Goal: Information Seeking & Learning: Learn about a topic

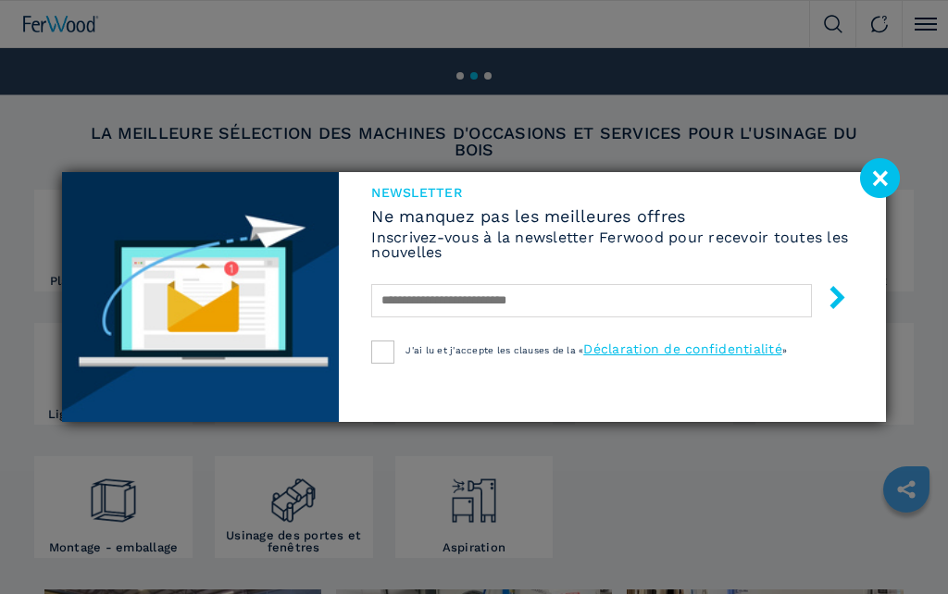
scroll to position [263, 0]
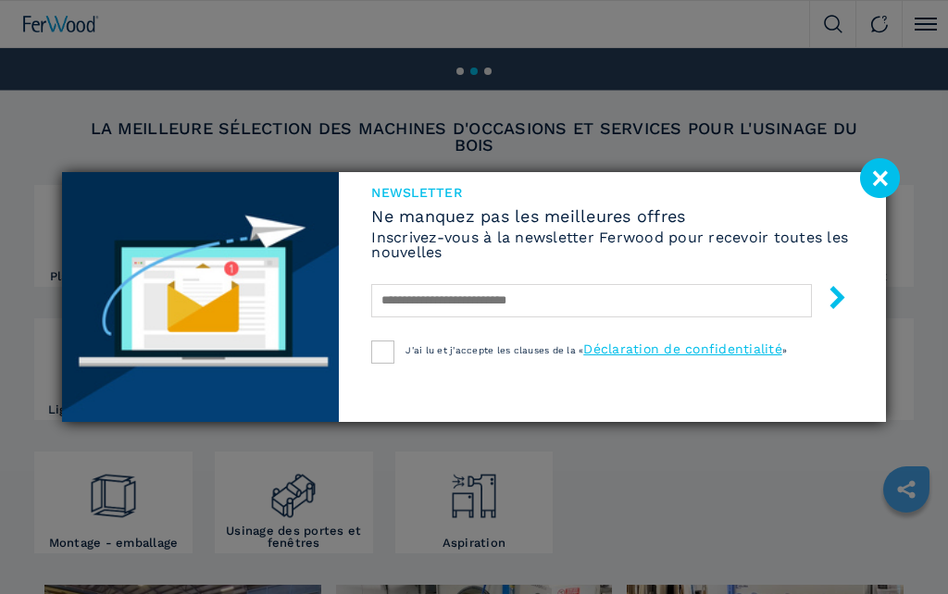
click at [888, 179] on image at bounding box center [880, 178] width 40 height 40
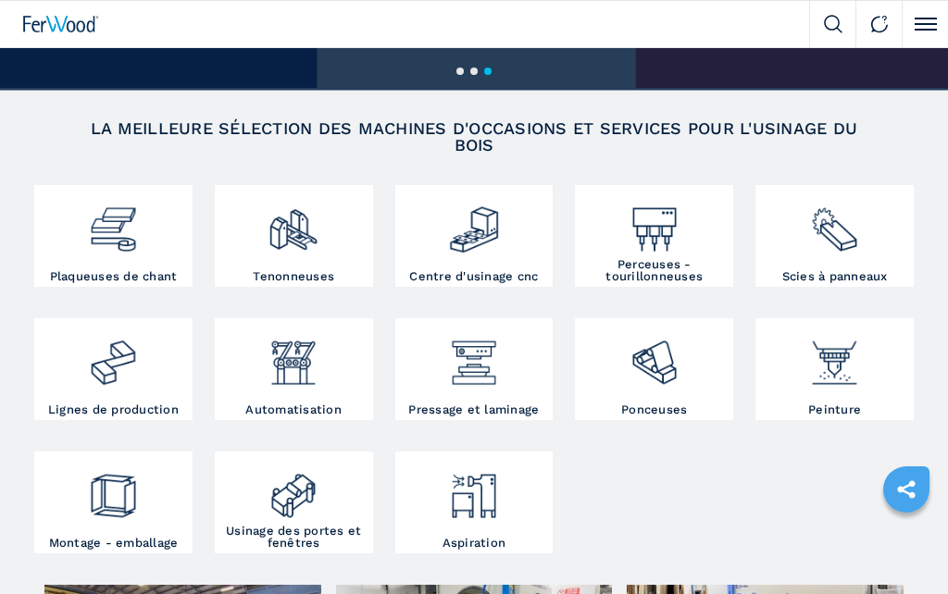
click at [112, 238] on img at bounding box center [113, 223] width 52 height 66
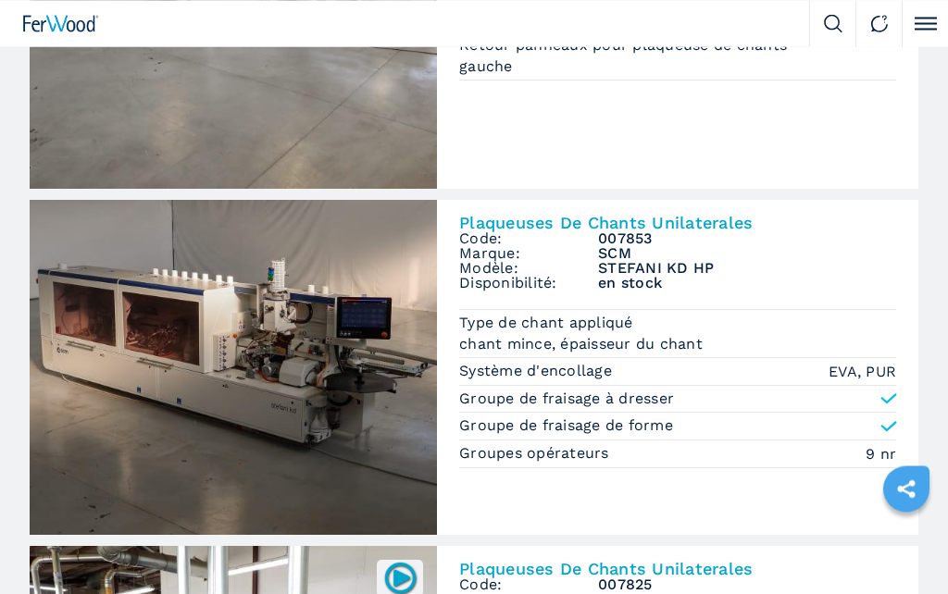
scroll to position [325, 0]
click at [205, 371] on img at bounding box center [233, 367] width 407 height 335
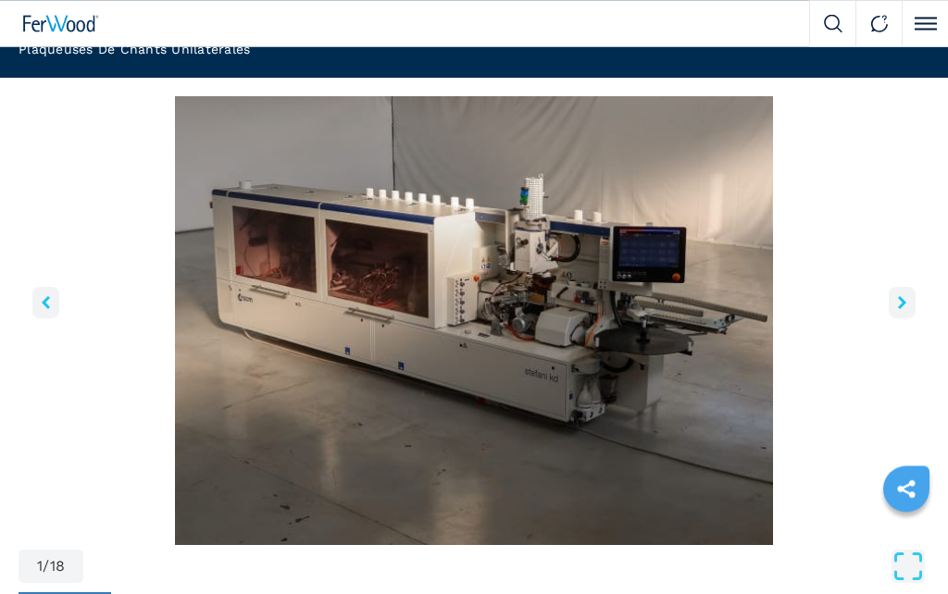
scroll to position [79, 0]
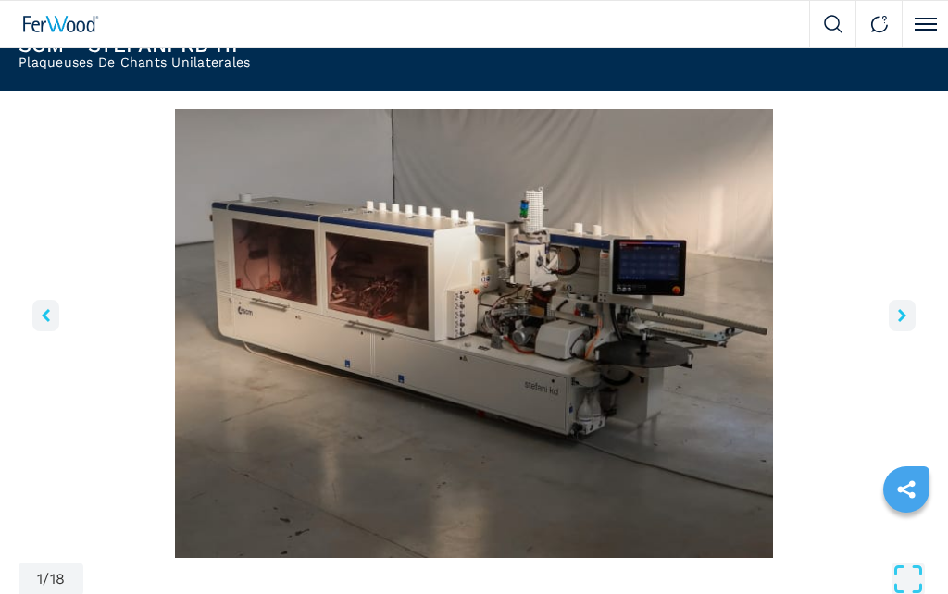
click at [910, 331] on button "right-button" at bounding box center [902, 315] width 27 height 31
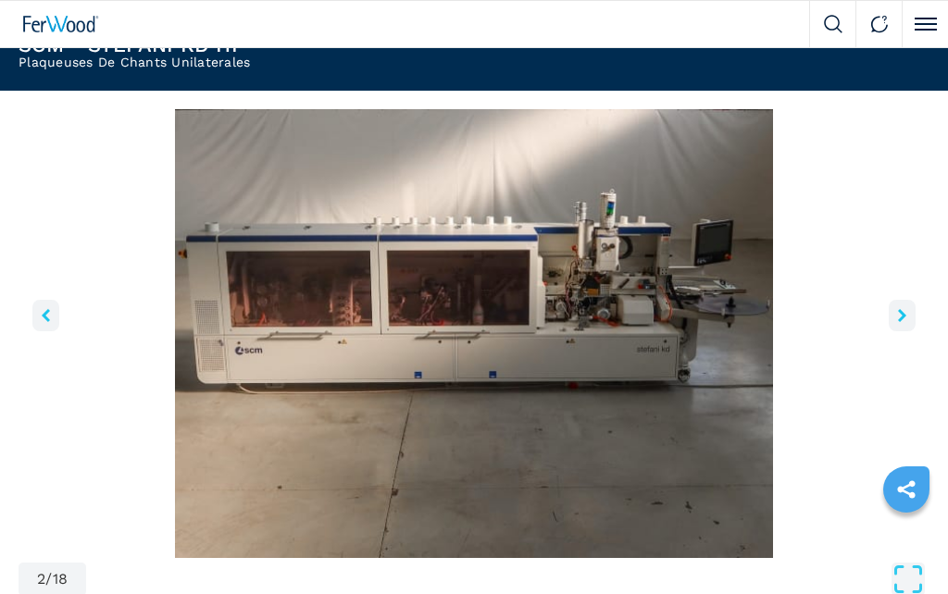
click at [906, 331] on button "right-button" at bounding box center [902, 315] width 27 height 31
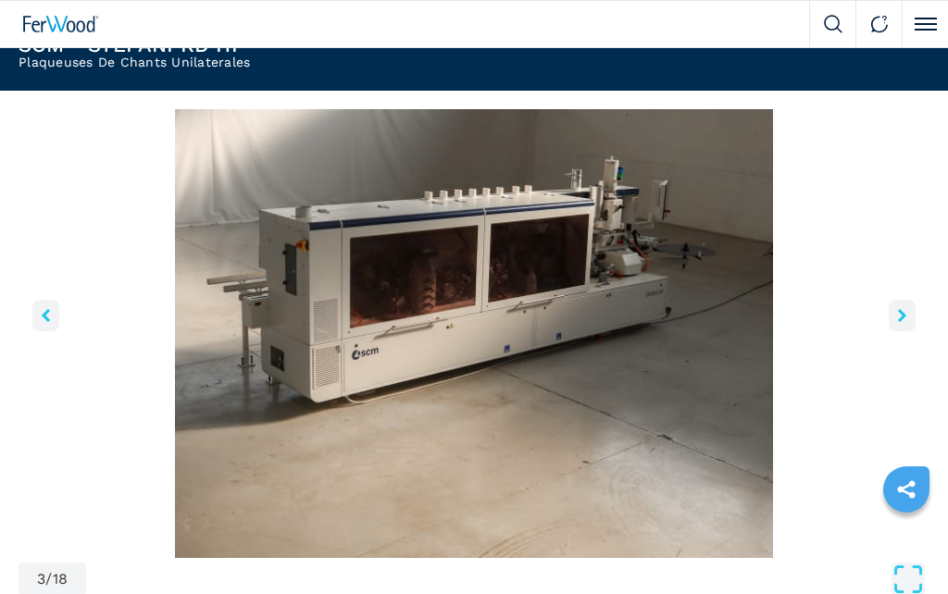
click at [898, 322] on icon "right-button" at bounding box center [902, 315] width 8 height 13
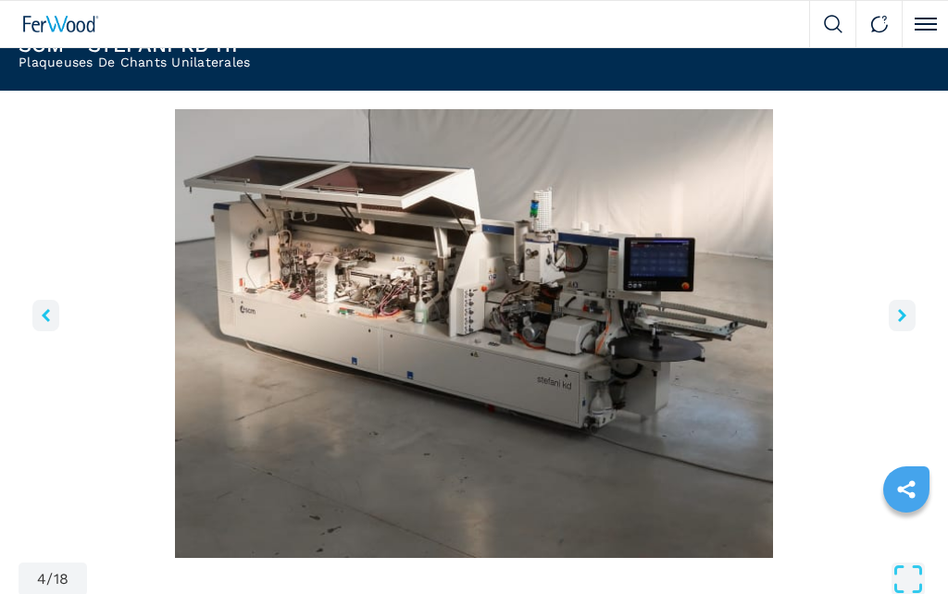
click at [56, 326] on button "left-button" at bounding box center [45, 315] width 27 height 31
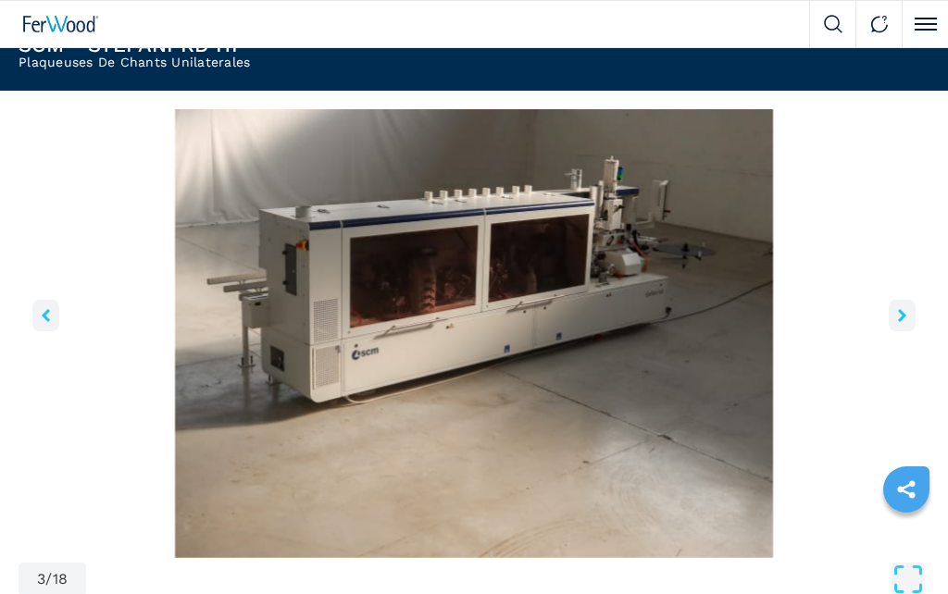
click at [901, 322] on icon "right-button" at bounding box center [902, 315] width 8 height 13
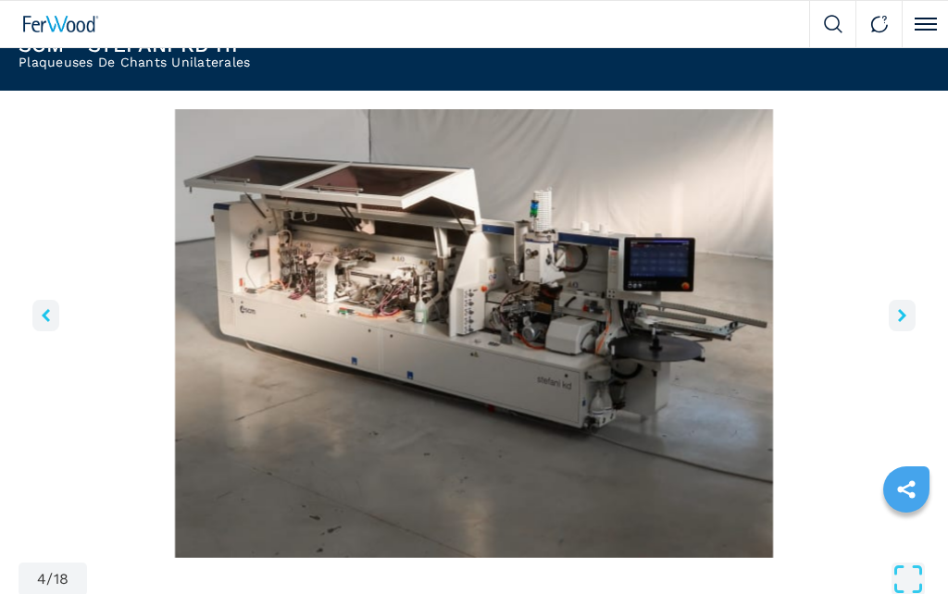
click at [900, 322] on icon "right-button" at bounding box center [902, 315] width 8 height 13
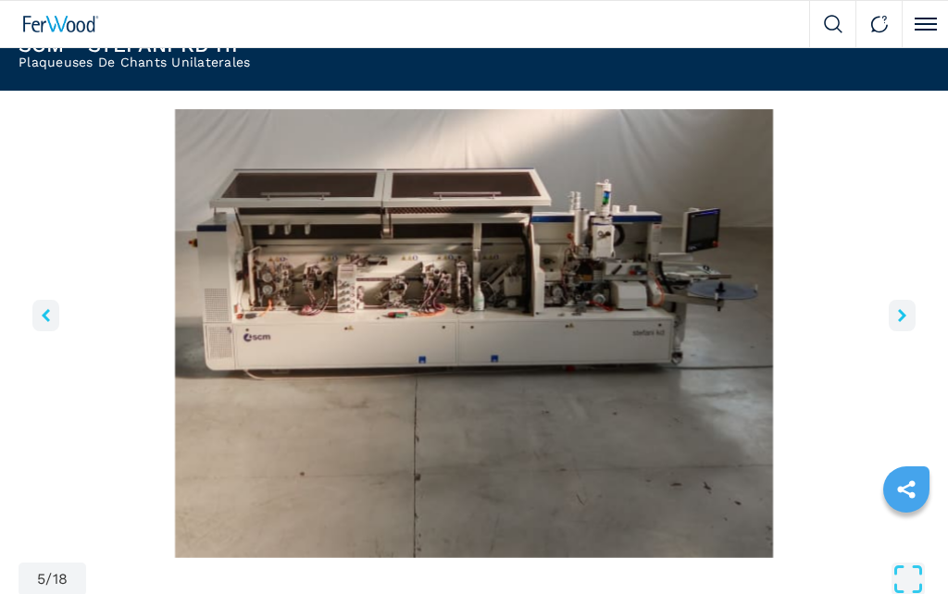
click at [897, 331] on button "right-button" at bounding box center [902, 315] width 27 height 31
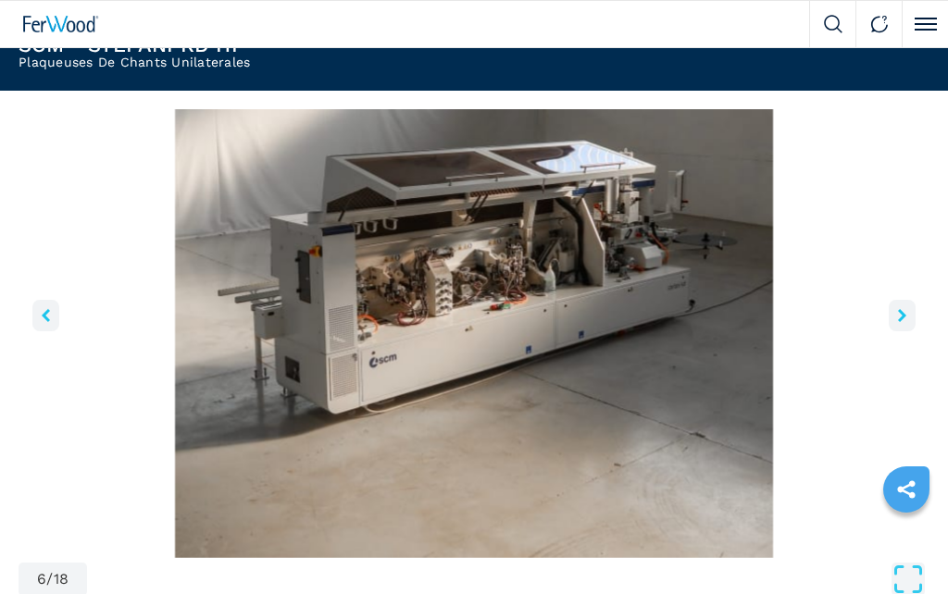
click at [905, 322] on icon "right-button" at bounding box center [902, 315] width 8 height 13
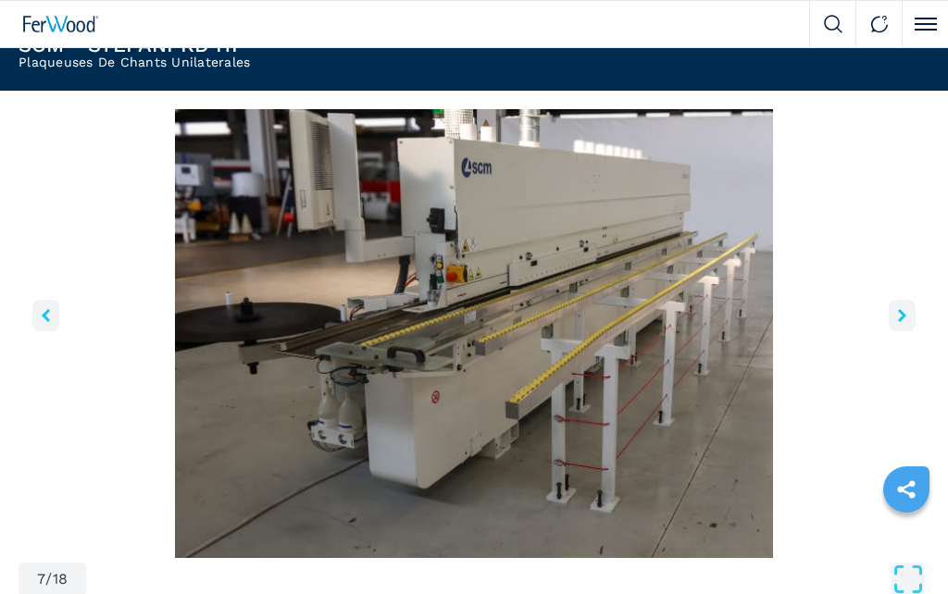
click at [899, 322] on icon "right-button" at bounding box center [902, 315] width 8 height 13
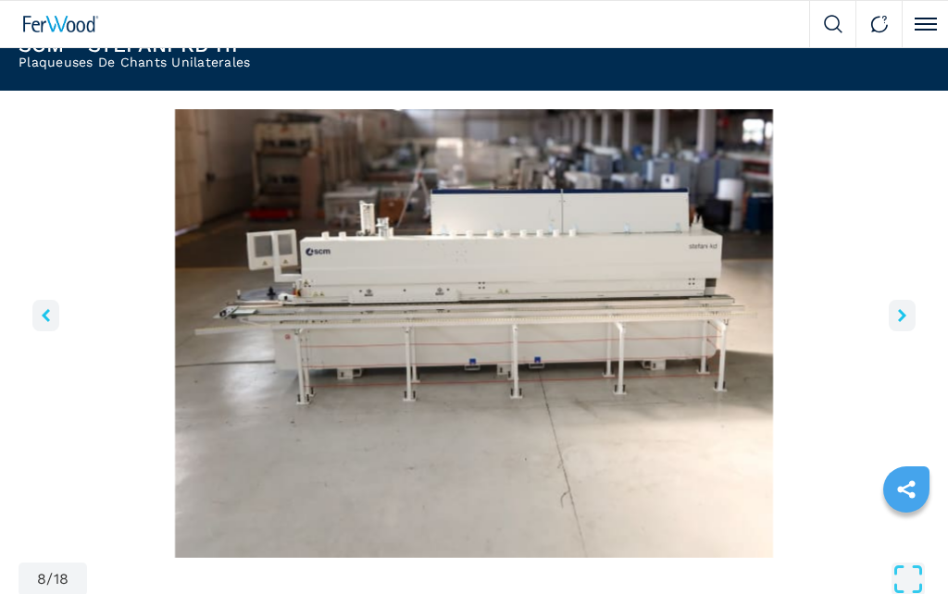
click at [907, 331] on button "right-button" at bounding box center [902, 315] width 27 height 31
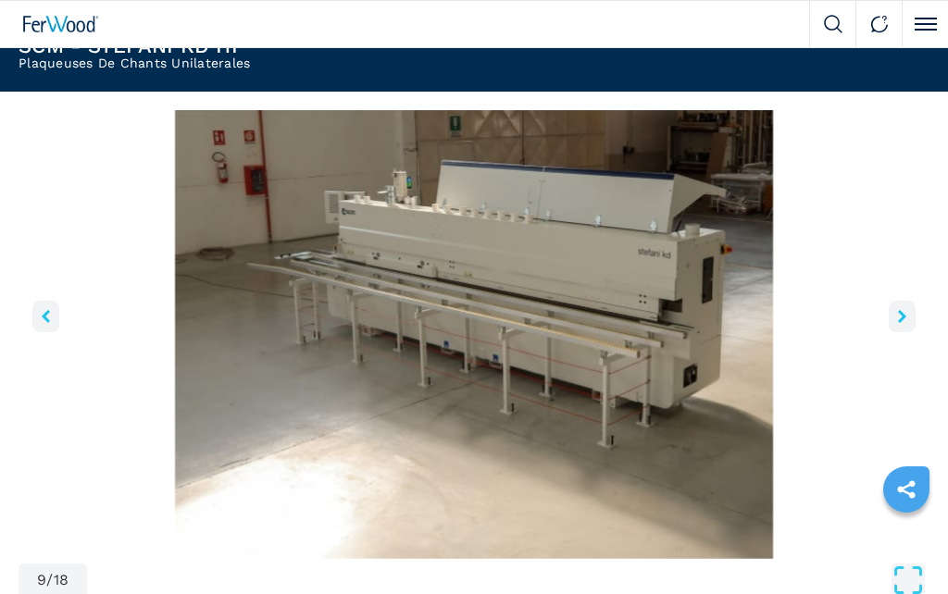
scroll to position [77, 0]
